Goal: Obtain resource: Download file/media

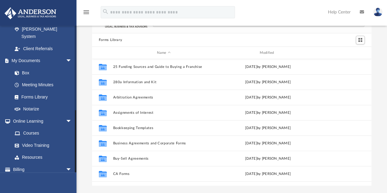
scroll to position [194, 0]
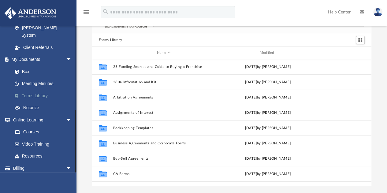
click at [39, 90] on link "Forms Library" at bounding box center [45, 96] width 73 height 12
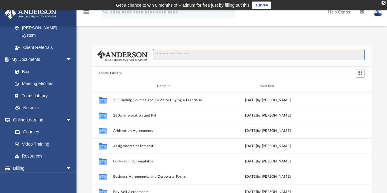
click at [158, 52] on input "Search files and folders" at bounding box center [259, 55] width 212 height 12
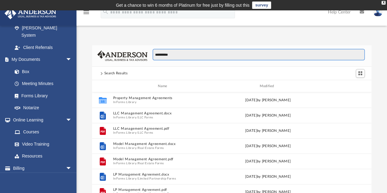
scroll to position [5, 5]
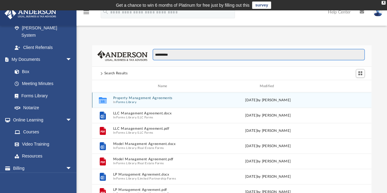
type input "**********"
click at [155, 100] on button "Property Management Agreements" at bounding box center [164, 98] width 102 height 4
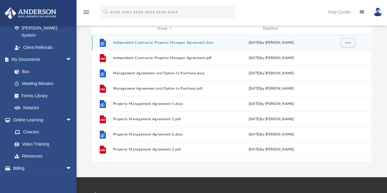
scroll to position [61, 0]
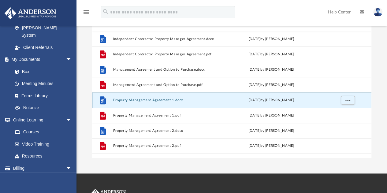
click at [148, 100] on button "Property Management Agreement 1.docx" at bounding box center [165, 100] width 104 height 4
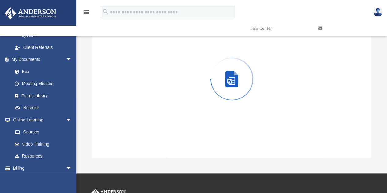
scroll to position [45, 0]
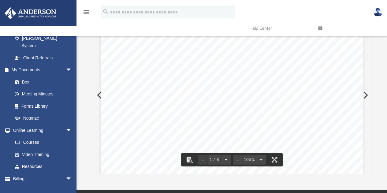
click at [192, 101] on div "Property Management Agreement Page 1 of 8 PROPERTY MANAGEMENT AGREEMENT 1. PART…" at bounding box center [232, 191] width 263 height 340
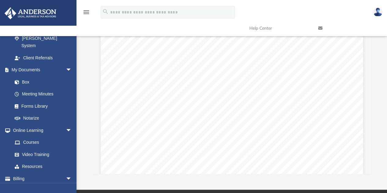
scroll to position [0, 0]
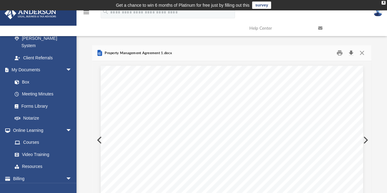
click at [352, 52] on button "Download" at bounding box center [351, 52] width 11 height 9
click at [85, 13] on icon "menu" at bounding box center [86, 12] width 7 height 7
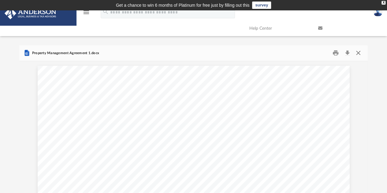
click at [360, 52] on button "Close" at bounding box center [358, 52] width 11 height 9
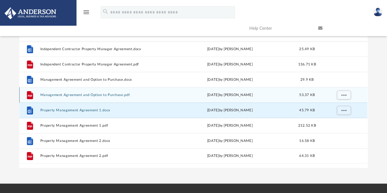
scroll to position [52, 0]
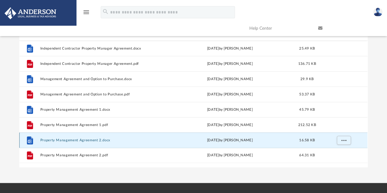
click at [94, 140] on button "Property Management Agreement 2.docx" at bounding box center [102, 140] width 125 height 4
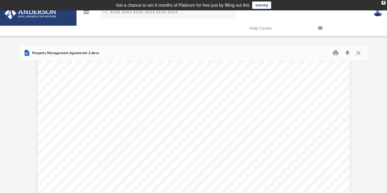
scroll to position [0, 0]
click at [348, 52] on button "Download" at bounding box center [347, 52] width 11 height 9
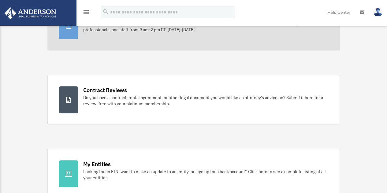
scroll to position [81, 0]
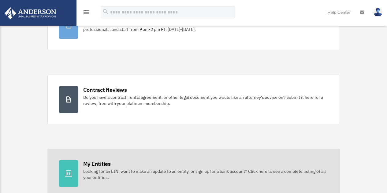
click at [104, 163] on div "My Entities" at bounding box center [97, 164] width 28 height 8
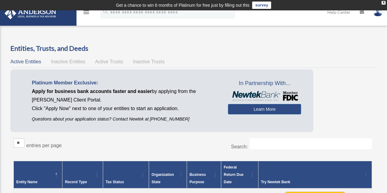
click at [86, 13] on icon "menu" at bounding box center [86, 12] width 7 height 7
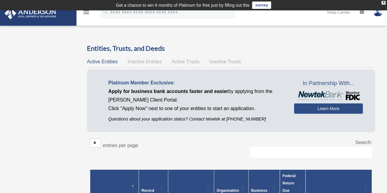
click at [86, 11] on icon "menu" at bounding box center [86, 12] width 7 height 7
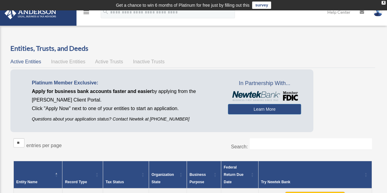
click at [87, 12] on icon "menu" at bounding box center [86, 12] width 7 height 7
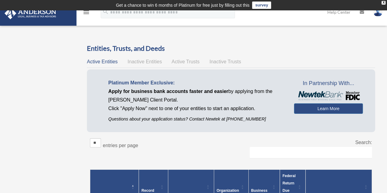
click at [66, 22] on link at bounding box center [38, 13] width 77 height 26
click at [88, 14] on icon "menu" at bounding box center [86, 12] width 7 height 7
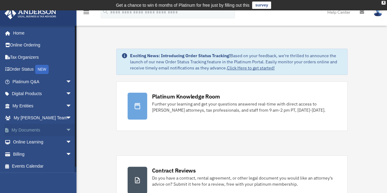
click at [36, 130] on link "My Documents arrow_drop_down" at bounding box center [42, 130] width 77 height 12
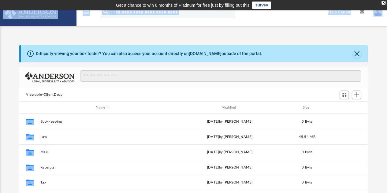
drag, startPoint x: 46, startPoint y: 32, endPoint x: 46, endPoint y: 21, distance: 10.4
click at [46, 21] on div "menu search Site Menu add lti2gm@gmail.com My Profile Reset Password Logout Hel…" at bounding box center [193, 133] width 387 height 246
click at [86, 13] on icon "menu" at bounding box center [86, 12] width 7 height 7
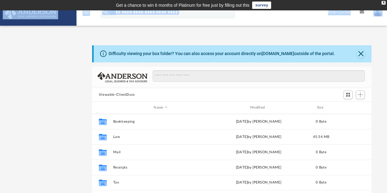
scroll to position [134, 275]
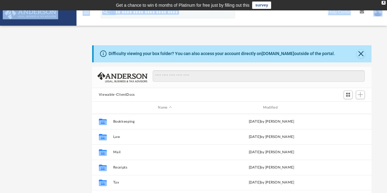
click at [88, 16] on icon "menu" at bounding box center [86, 12] width 7 height 7
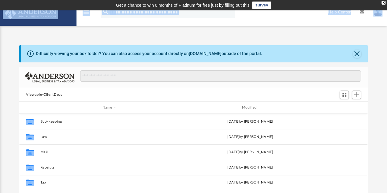
scroll to position [5, 5]
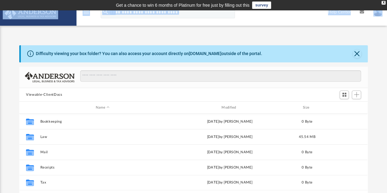
click at [88, 16] on link "menu" at bounding box center [86, 14] width 7 height 4
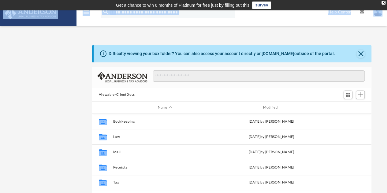
click at [34, 12] on img at bounding box center [30, 13] width 55 height 12
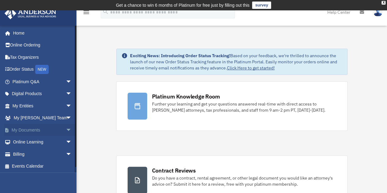
click at [66, 131] on span "arrow_drop_down" at bounding box center [72, 130] width 12 height 13
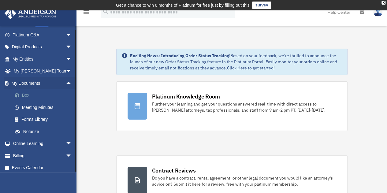
scroll to position [49, 0]
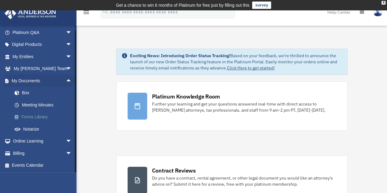
click at [45, 117] on link "Forms Library" at bounding box center [45, 117] width 73 height 12
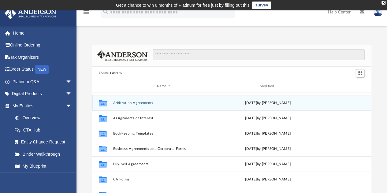
scroll to position [24, 0]
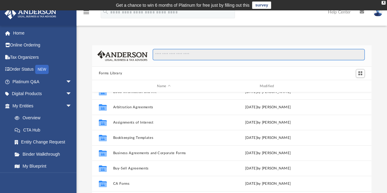
click at [171, 56] on input "Search files and folders" at bounding box center [259, 55] width 212 height 12
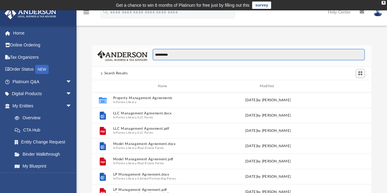
scroll to position [0, 0]
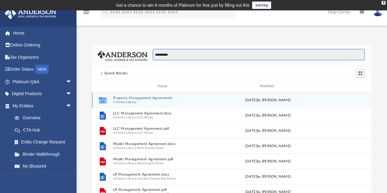
type input "**********"
click at [104, 101] on icon "grid" at bounding box center [103, 100] width 8 height 6
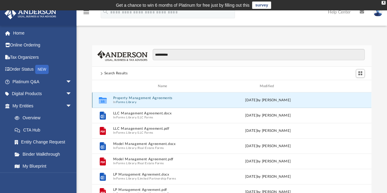
click at [162, 102] on span "In Forms Library" at bounding box center [164, 102] width 102 height 4
click at [154, 98] on button "Property Management Agreements" at bounding box center [164, 98] width 102 height 4
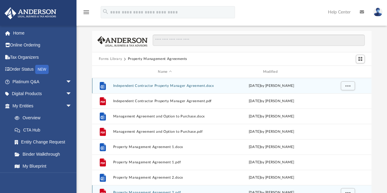
scroll to position [9, 0]
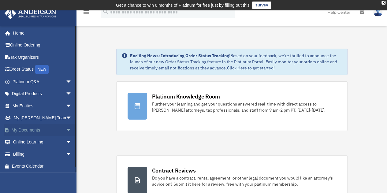
click at [66, 129] on span "arrow_drop_down" at bounding box center [72, 130] width 12 height 13
click at [46, 165] on link "Forms Library" at bounding box center [45, 166] width 73 height 12
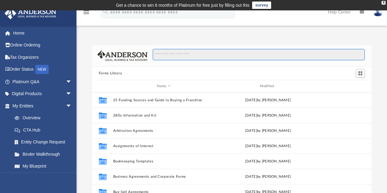
click at [172, 56] on input "Search files and folders" at bounding box center [259, 55] width 212 height 12
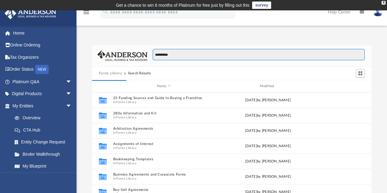
scroll to position [5, 5]
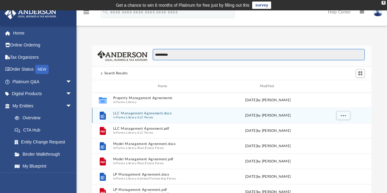
type input "**********"
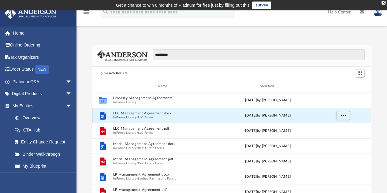
click at [138, 113] on button "LLC Management Agreement.docx" at bounding box center [164, 113] width 102 height 4
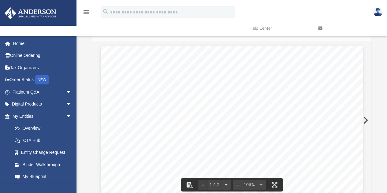
scroll to position [0, 0]
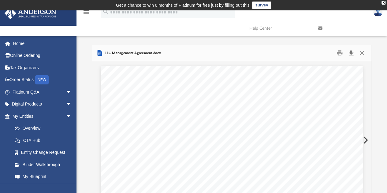
click at [350, 53] on button "Download" at bounding box center [351, 52] width 11 height 9
click at [362, 54] on button "Close" at bounding box center [362, 52] width 11 height 9
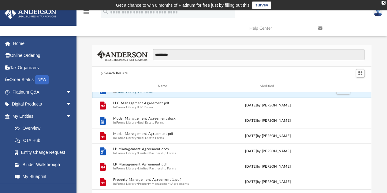
scroll to position [28, 0]
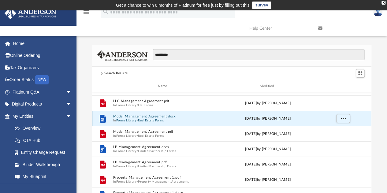
click at [146, 116] on button "Model Management Agreement.docx" at bounding box center [164, 117] width 102 height 4
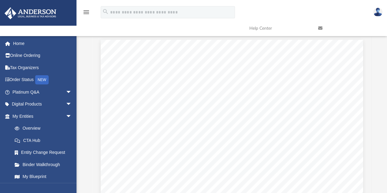
scroll to position [0, 0]
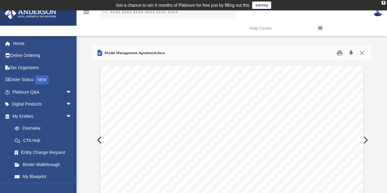
click at [351, 53] on button "Download" at bounding box center [351, 52] width 11 height 9
click at [375, 52] on div "**********" at bounding box center [232, 132] width 311 height 174
click at [362, 53] on button "Close" at bounding box center [362, 52] width 11 height 9
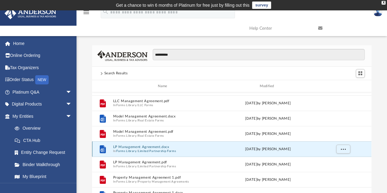
click at [176, 147] on button "LP Management Agreement.docx" at bounding box center [164, 147] width 102 height 4
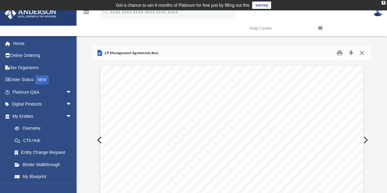
click at [363, 52] on button "Close" at bounding box center [362, 52] width 11 height 9
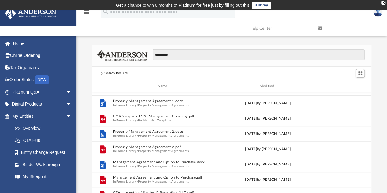
scroll to position [120, 0]
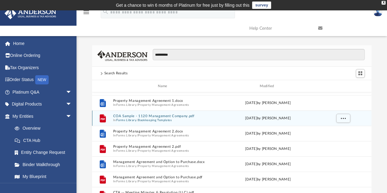
click at [157, 119] on button "Bookkeeping Templates" at bounding box center [155, 120] width 34 height 4
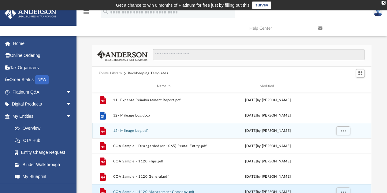
scroll to position [0, 0]
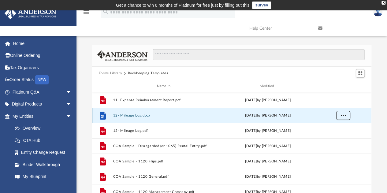
click at [348, 115] on button "More options" at bounding box center [343, 115] width 14 height 9
click at [344, 137] on li "Download" at bounding box center [338, 137] width 18 height 6
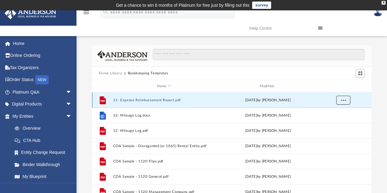
click at [345, 100] on span "More options" at bounding box center [343, 100] width 5 height 3
click at [345, 121] on li "Download" at bounding box center [338, 122] width 18 height 6
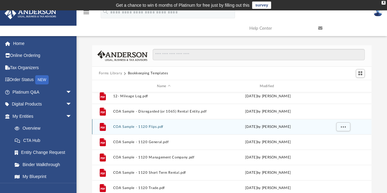
scroll to position [41, 0]
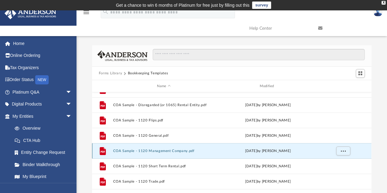
click at [170, 153] on button "COA Sample - 1120 Management Company.pdf" at bounding box center [164, 151] width 102 height 4
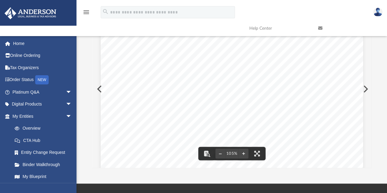
scroll to position [0, 0]
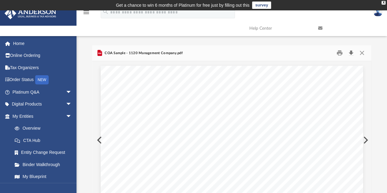
click at [352, 53] on button "Download" at bounding box center [351, 52] width 11 height 9
click at [382, 63] on div "Forms Library Bookkeeping Templates Name Modified File 12- Mileage Log.docx [DA…" at bounding box center [232, 132] width 311 height 174
click at [362, 52] on button "Close" at bounding box center [362, 52] width 11 height 9
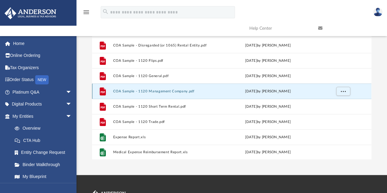
scroll to position [62, 0]
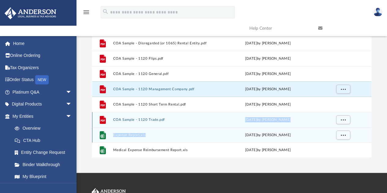
drag, startPoint x: 180, startPoint y: 130, endPoint x: 167, endPoint y: 122, distance: 15.8
click at [167, 122] on div "File 12- Mileage Log.docx [DATE] by [PERSON_NAME] File 12- Mileage Log.pdf [DAT…" at bounding box center [232, 74] width 280 height 168
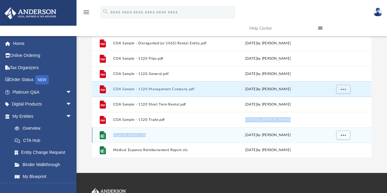
click at [149, 137] on div "File Expense Report.xls [DATE] by [PERSON_NAME]" at bounding box center [232, 134] width 280 height 15
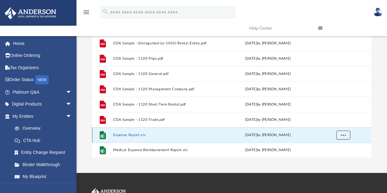
click at [344, 133] on span "More options" at bounding box center [343, 134] width 5 height 3
click at [342, 122] on li "Download" at bounding box center [338, 122] width 18 height 6
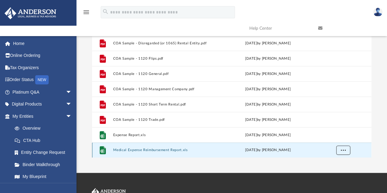
click at [344, 149] on span "More options" at bounding box center [343, 149] width 5 height 3
click at [342, 138] on li "Download" at bounding box center [338, 137] width 18 height 6
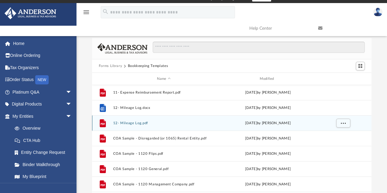
scroll to position [0, 0]
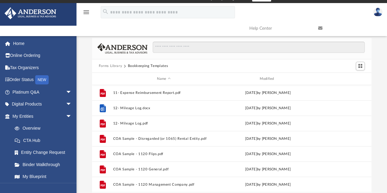
click at [88, 11] on icon "menu" at bounding box center [86, 12] width 7 height 7
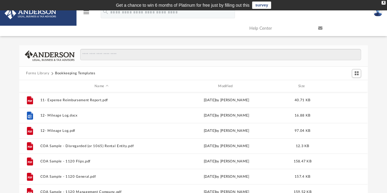
click at [43, 74] on button "Forms Library" at bounding box center [37, 74] width 23 height 6
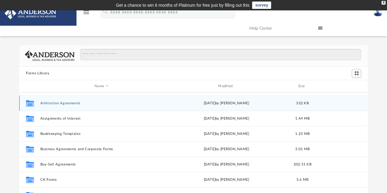
scroll to position [22, 0]
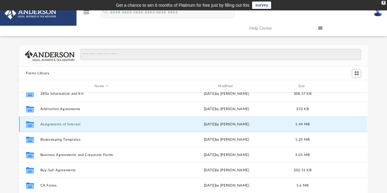
click at [73, 124] on button "Assignments of Interest" at bounding box center [101, 124] width 122 height 4
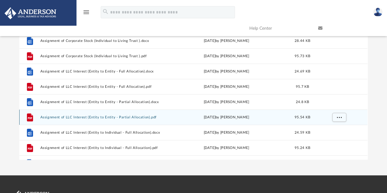
scroll to position [0, 0]
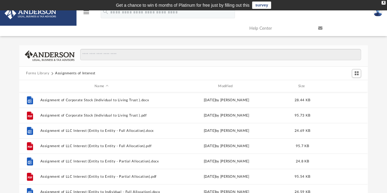
click at [42, 72] on button "Forms Library" at bounding box center [37, 74] width 23 height 6
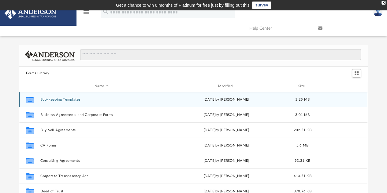
scroll to position [64, 0]
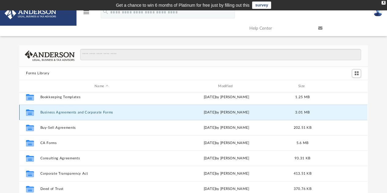
click at [72, 113] on button "Business Agreements and Corporate Forms" at bounding box center [101, 113] width 122 height 4
click at [73, 113] on button "Business Agreements and Corporate Forms" at bounding box center [101, 113] width 122 height 4
click at [77, 112] on button "Business Agreements and Corporate Forms" at bounding box center [101, 113] width 122 height 4
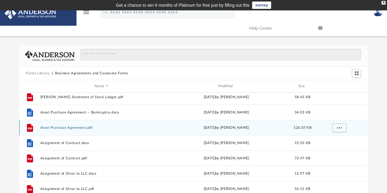
scroll to position [67, 0]
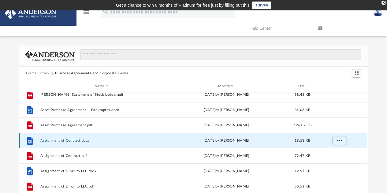
click at [84, 141] on button "Assignment of Contract.docx" at bounding box center [101, 141] width 122 height 4
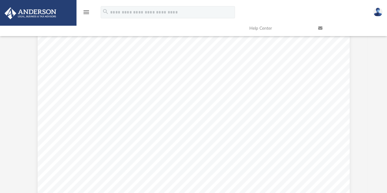
scroll to position [123, 0]
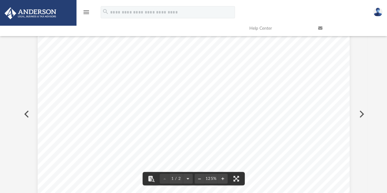
click at [207, 152] on span "inure" at bounding box center [207, 149] width 13 height 6
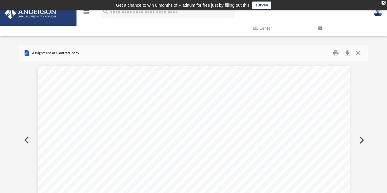
click at [357, 52] on button "Close" at bounding box center [358, 52] width 11 height 9
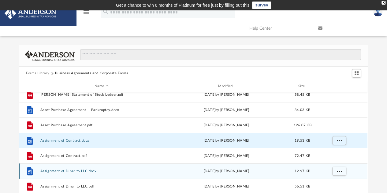
click at [73, 171] on button "Assignment of Dinar to LLC.docx" at bounding box center [101, 171] width 122 height 4
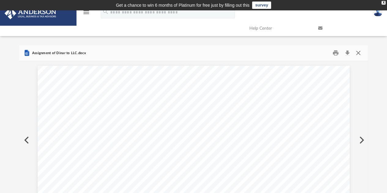
click at [359, 54] on button "Close" at bounding box center [358, 52] width 11 height 9
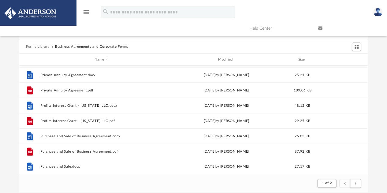
scroll to position [29, 0]
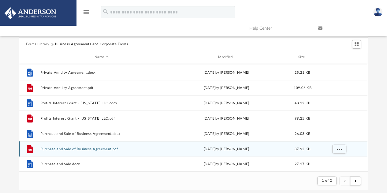
click at [169, 149] on div "[DATE] by [PERSON_NAME]" at bounding box center [226, 149] width 122 height 6
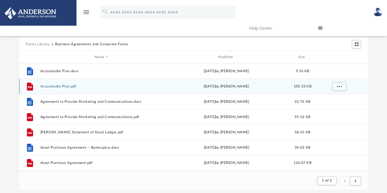
scroll to position [0, 0]
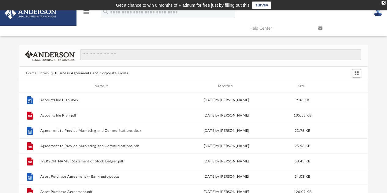
click at [44, 72] on button "Forms Library" at bounding box center [37, 74] width 23 height 6
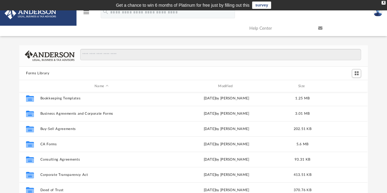
scroll to position [64, 0]
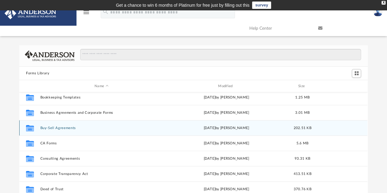
drag, startPoint x: 254, startPoint y: 129, endPoint x: 222, endPoint y: 128, distance: 31.2
click at [222, 128] on div "[DATE] by [PERSON_NAME]" at bounding box center [226, 129] width 122 height 6
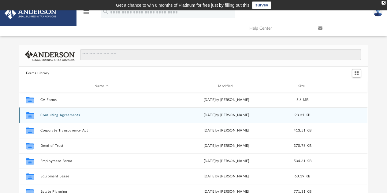
scroll to position [117, 0]
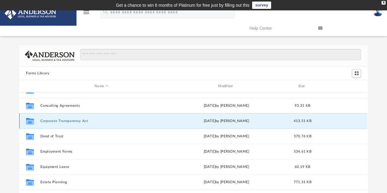
click at [86, 120] on button "Corporate Transparency Act" at bounding box center [101, 121] width 122 height 4
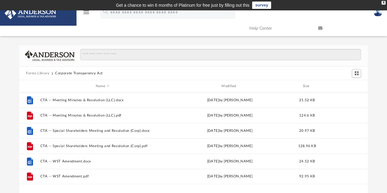
scroll to position [0, 0]
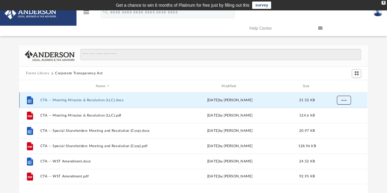
click at [346, 100] on span "More options" at bounding box center [344, 100] width 5 height 3
click at [343, 122] on li "Download" at bounding box center [339, 122] width 18 height 6
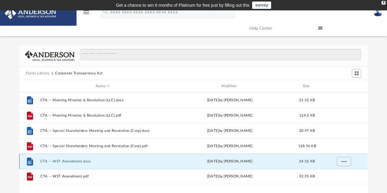
click at [90, 163] on button "CTA -- WST Amendment.docx" at bounding box center [102, 162] width 125 height 4
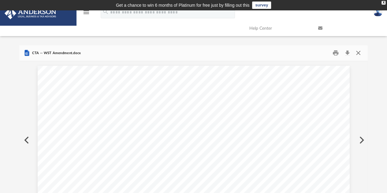
click at [358, 54] on button "Close" at bounding box center [358, 52] width 11 height 9
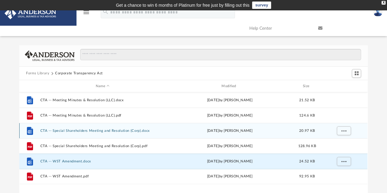
click at [197, 132] on div "[DATE] by [PERSON_NAME]" at bounding box center [230, 131] width 125 height 6
